Goal: Task Accomplishment & Management: Use online tool/utility

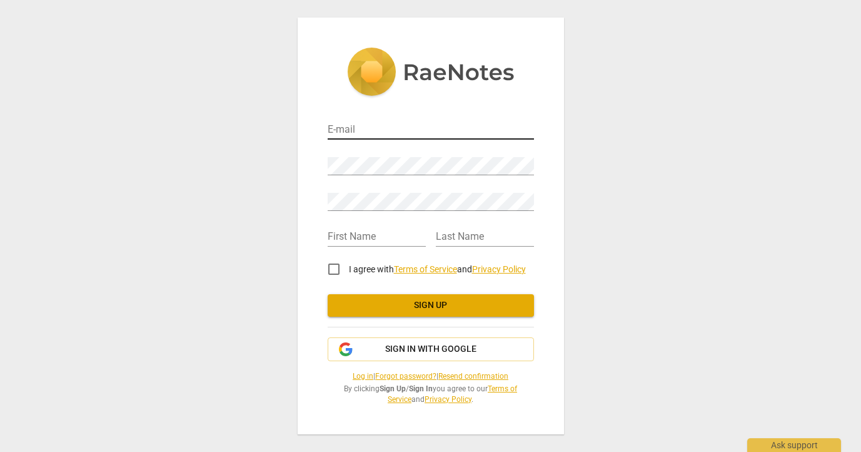
click at [389, 131] on input "email" at bounding box center [431, 130] width 206 height 18
type input "[PERSON_NAME][EMAIL_ADDRESS][DOMAIN_NAME]"
click at [536, 88] on div "E-mail [PERSON_NAME][EMAIL_ADDRESS][DOMAIN_NAME] Password Retype Password First…" at bounding box center [431, 226] width 266 height 417
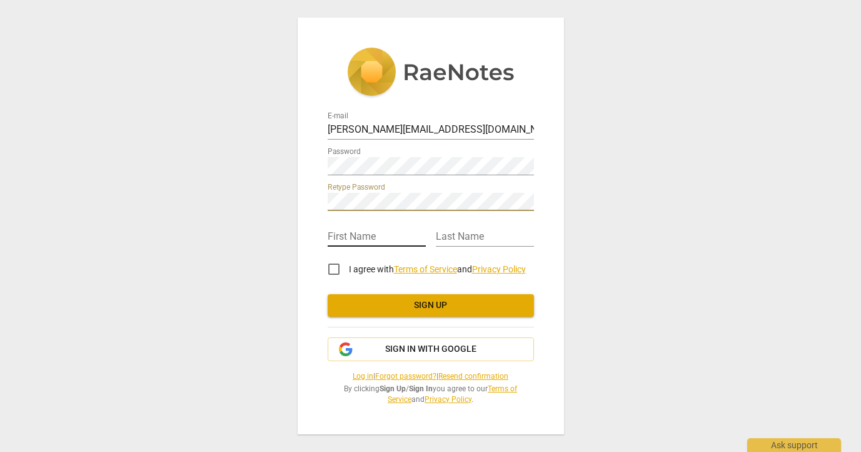
click at [370, 236] on input "text" at bounding box center [377, 237] width 98 height 18
type input "[PERSON_NAME]"
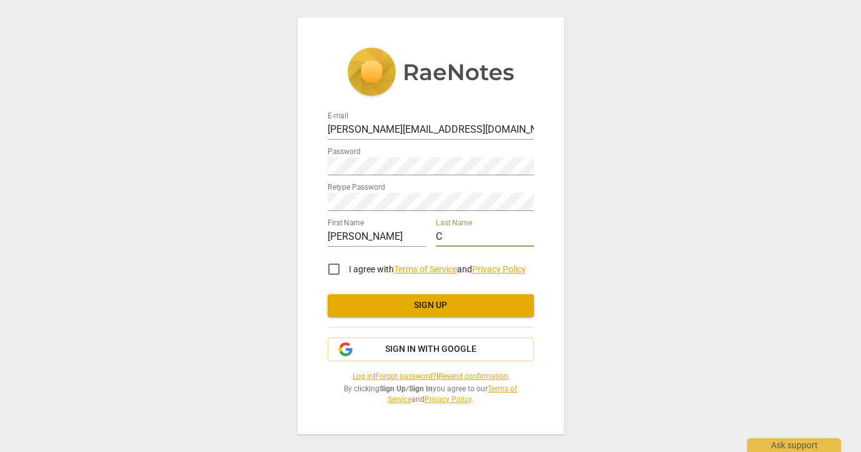
type input "C"
click at [639, 198] on div "E-mail [PERSON_NAME][EMAIL_ADDRESS][DOMAIN_NAME] Password Retype Password First…" at bounding box center [430, 226] width 861 height 452
click at [336, 267] on input "I agree with Terms of Service and Privacy Policy" at bounding box center [334, 269] width 30 height 30
checkbox input "true"
click at [418, 302] on span "Sign up" at bounding box center [431, 305] width 186 height 13
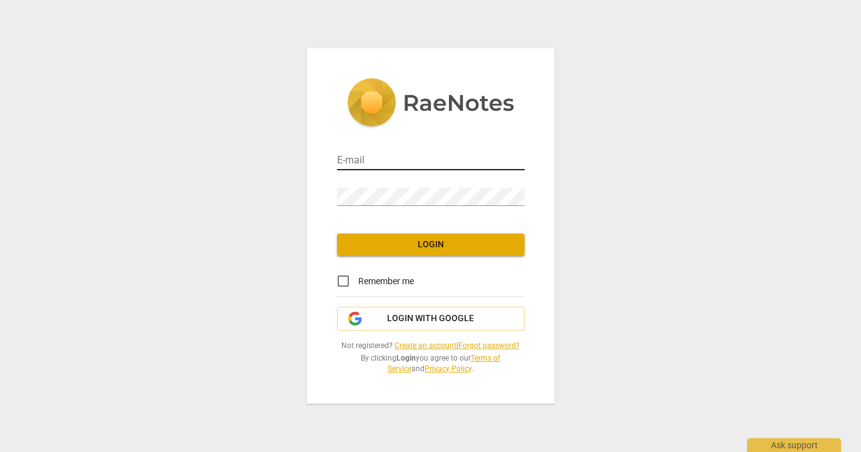
click at [420, 158] on input "email" at bounding box center [431, 161] width 188 height 18
type input "[PERSON_NAME][EMAIL_ADDRESS][DOMAIN_NAME]"
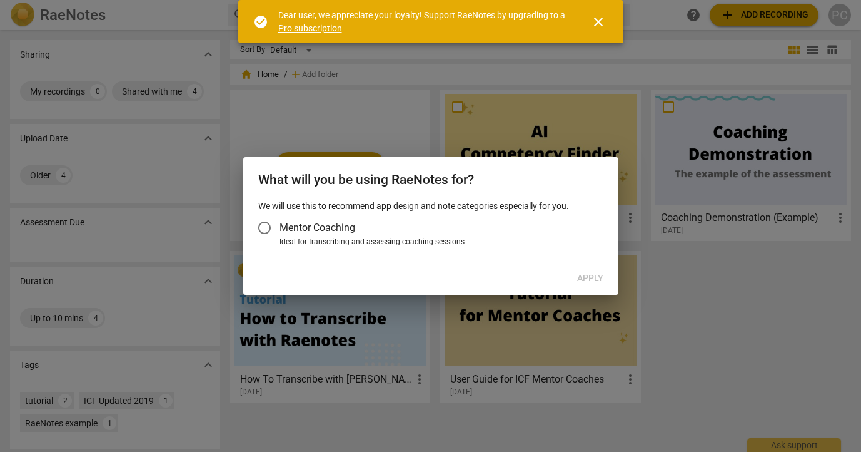
click at [402, 233] on label "Mentor Coaching" at bounding box center [425, 228] width 350 height 30
click at [280, 233] on input "Mentor Coaching" at bounding box center [265, 228] width 30 height 30
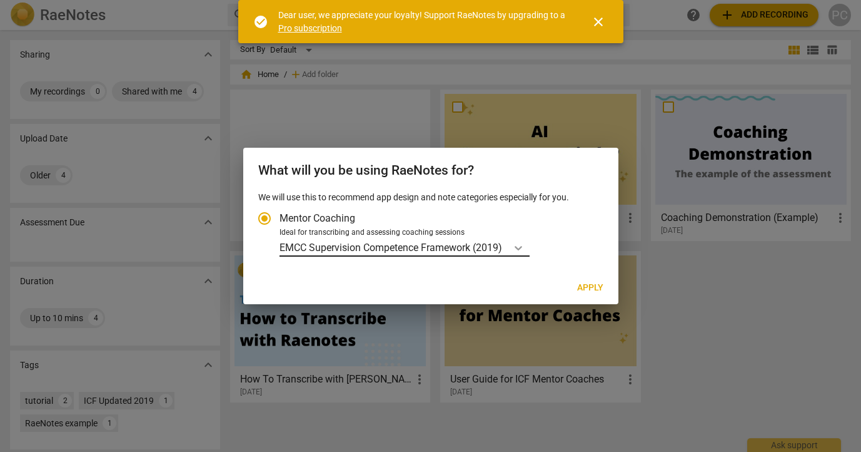
click at [512, 245] on div "Account type" at bounding box center [518, 247] width 23 height 18
click at [0, 0] on input "Ideal for transcribing and assessing coaching sessions EMCC Supervision Compete…" at bounding box center [0, 0] width 0 height 0
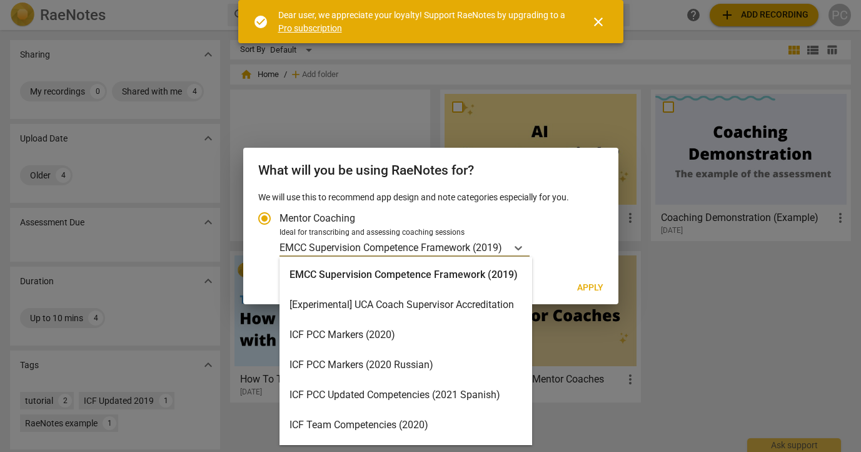
click at [382, 335] on div "ICF PCC Markers (2020)" at bounding box center [406, 335] width 253 height 30
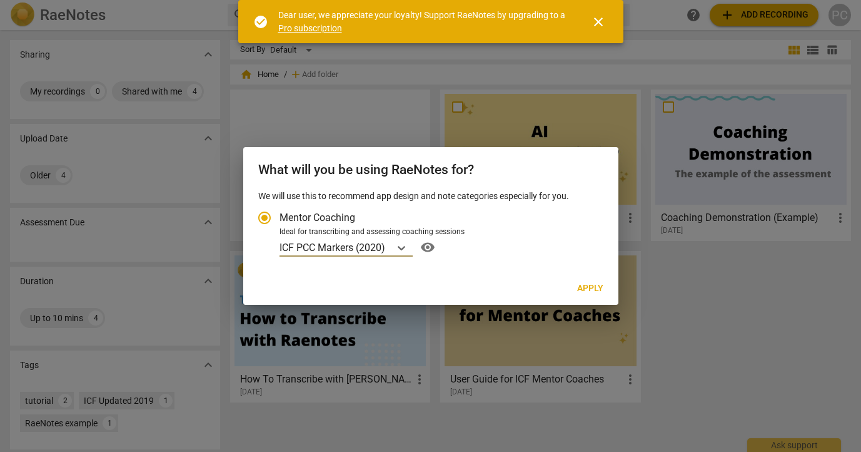
click at [581, 291] on span "Apply" at bounding box center [590, 288] width 26 height 13
radio input "false"
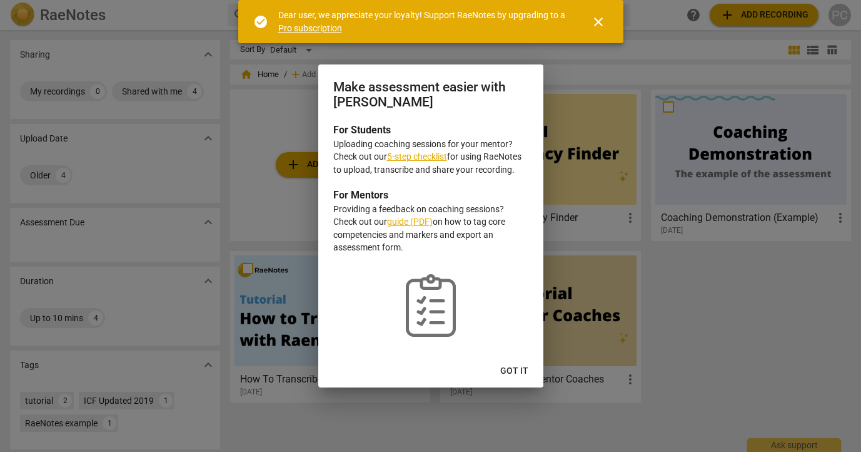
click at [515, 369] on span "Got it" at bounding box center [514, 371] width 28 height 13
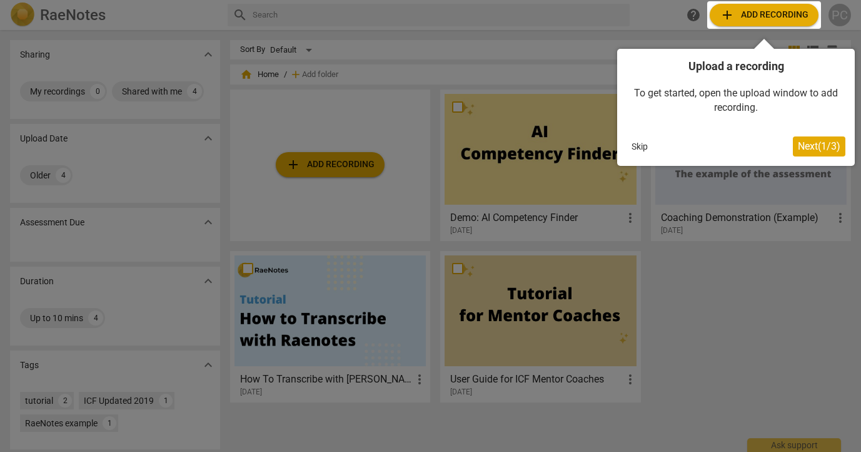
click at [809, 146] on span "Next ( 1 / 3 )" at bounding box center [819, 146] width 43 height 12
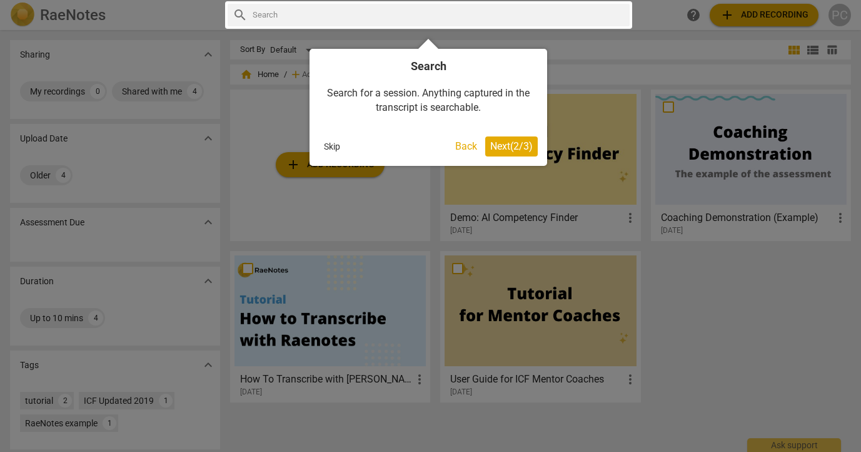
click at [519, 145] on span "Next ( 2 / 3 )" at bounding box center [511, 146] width 43 height 12
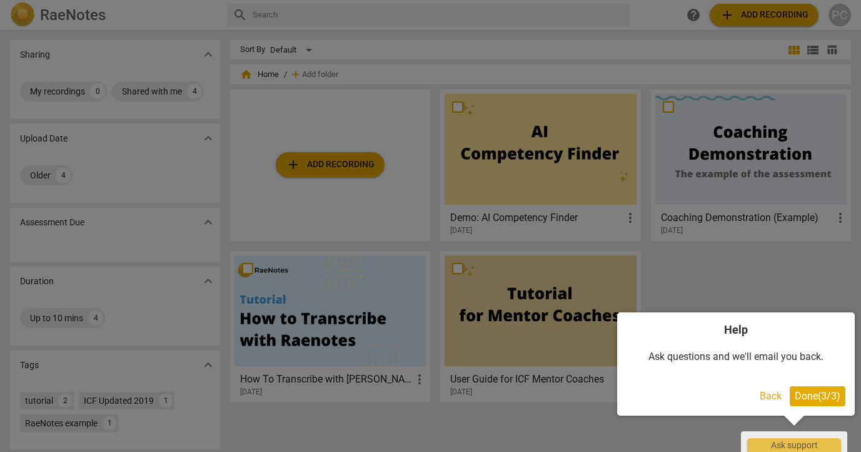
click at [816, 393] on span "Done ( 3 / 3 )" at bounding box center [818, 396] width 46 height 12
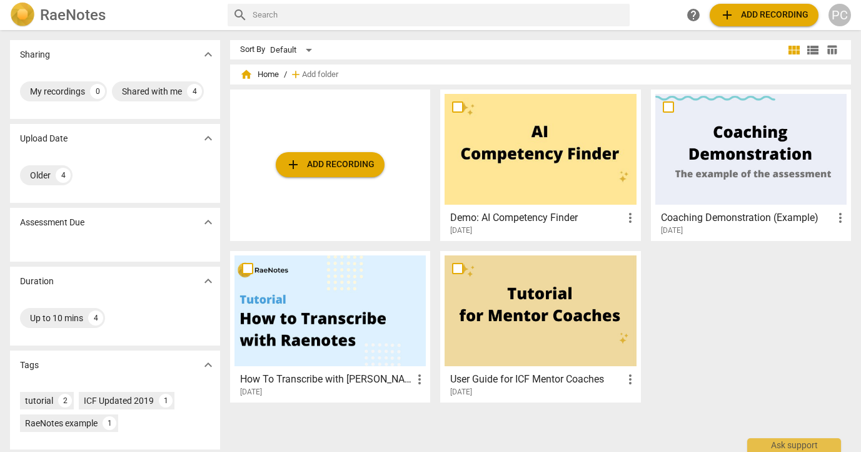
click at [731, 12] on span "add" at bounding box center [727, 15] width 15 height 15
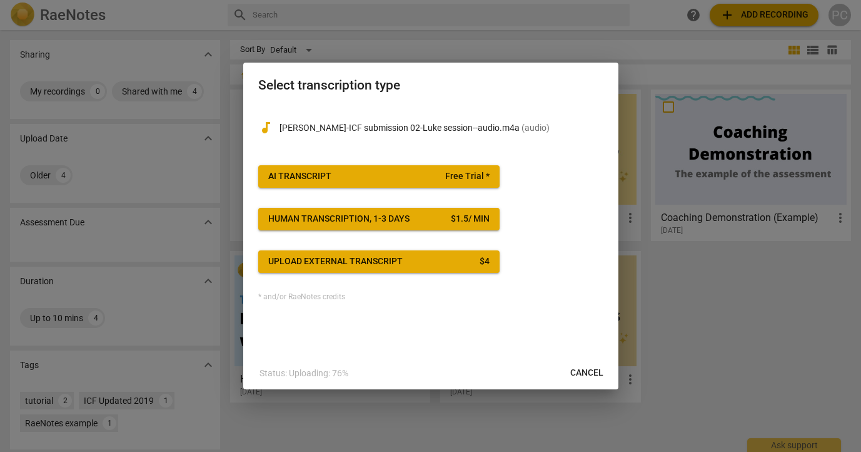
click at [474, 177] on span "Free Trial *" at bounding box center [467, 176] width 44 height 13
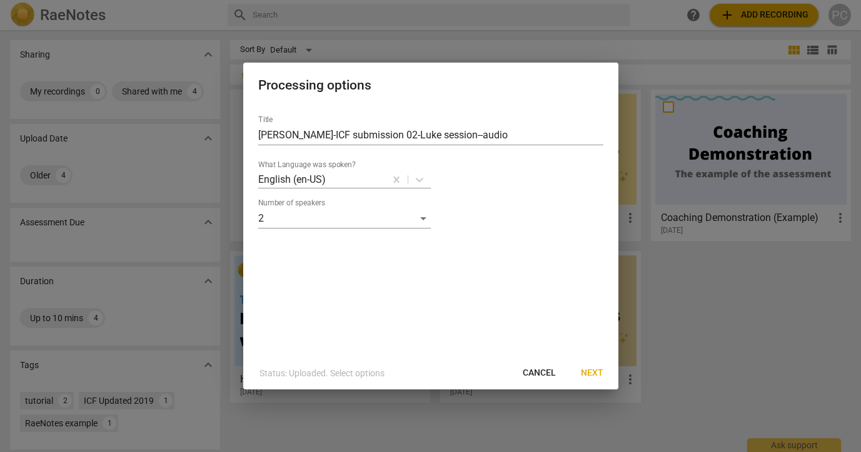
click at [592, 372] on span "Next" at bounding box center [592, 373] width 23 height 13
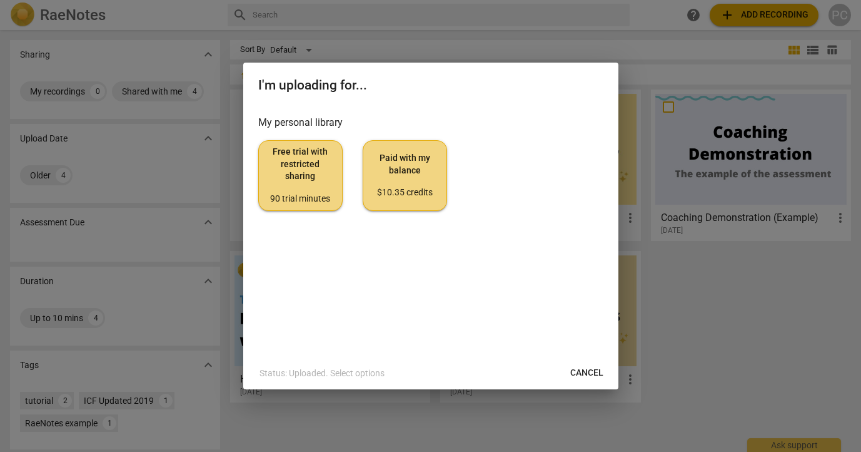
click at [314, 188] on span "Free trial with restricted sharing 90 trial minutes" at bounding box center [300, 175] width 63 height 59
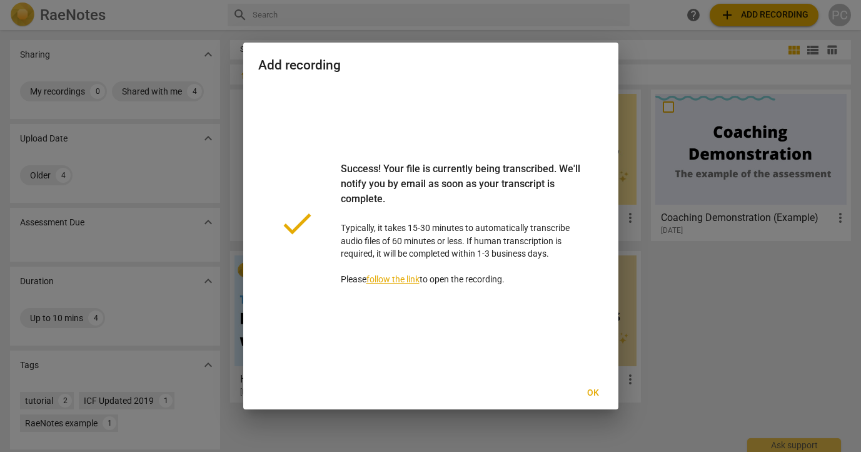
click at [591, 393] on span "Ok" at bounding box center [594, 393] width 20 height 13
